Goal: Task Accomplishment & Management: Manage account settings

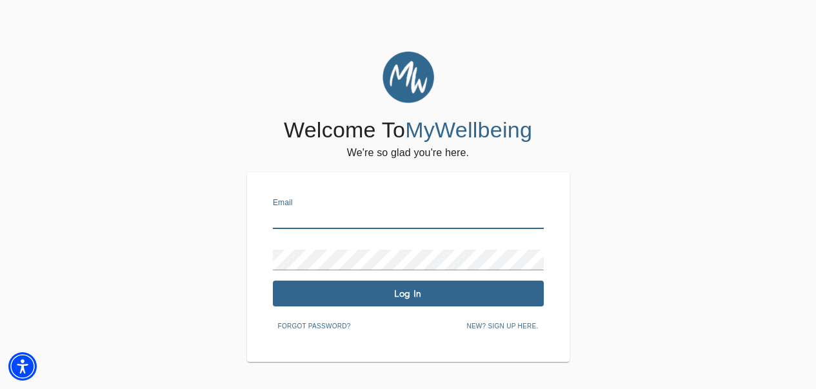
click at [375, 215] on input "text" at bounding box center [408, 218] width 271 height 21
type input "[PERSON_NAME][EMAIL_ADDRESS][PERSON_NAME][DOMAIN_NAME]"
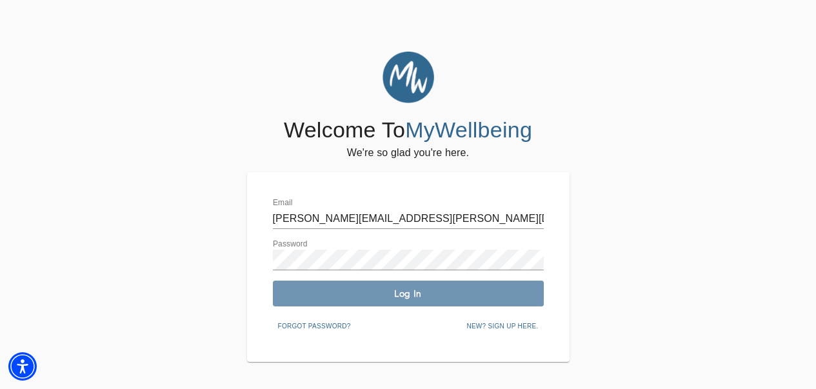
click at [348, 288] on span "Log In" at bounding box center [408, 294] width 261 height 12
